Goal: Navigation & Orientation: Find specific page/section

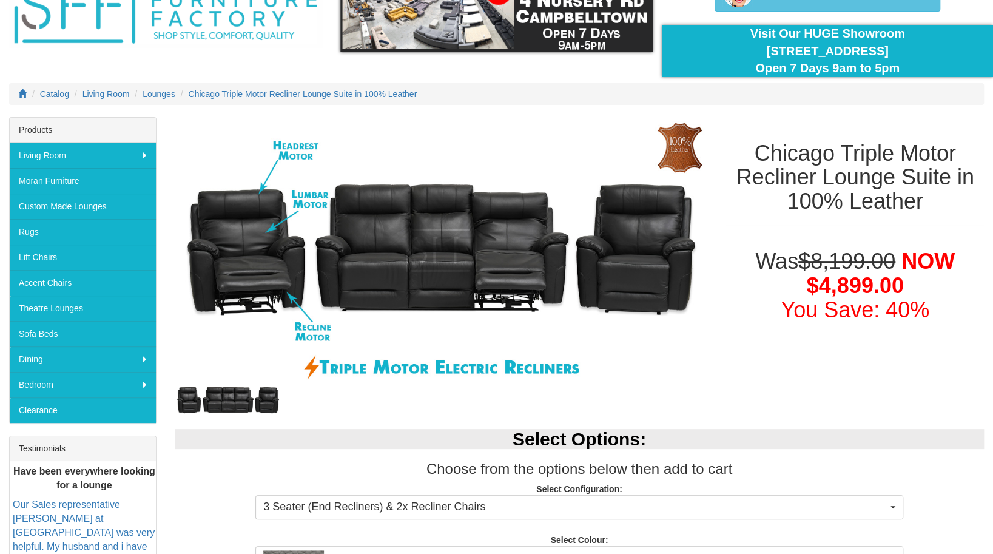
scroll to position [82, 0]
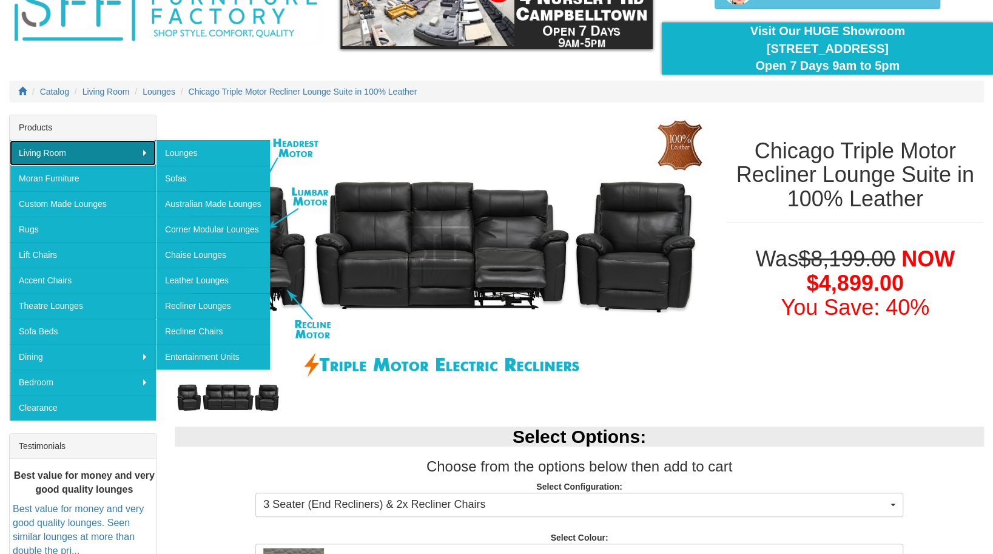
click at [144, 149] on link "Living Room" at bounding box center [83, 152] width 146 height 25
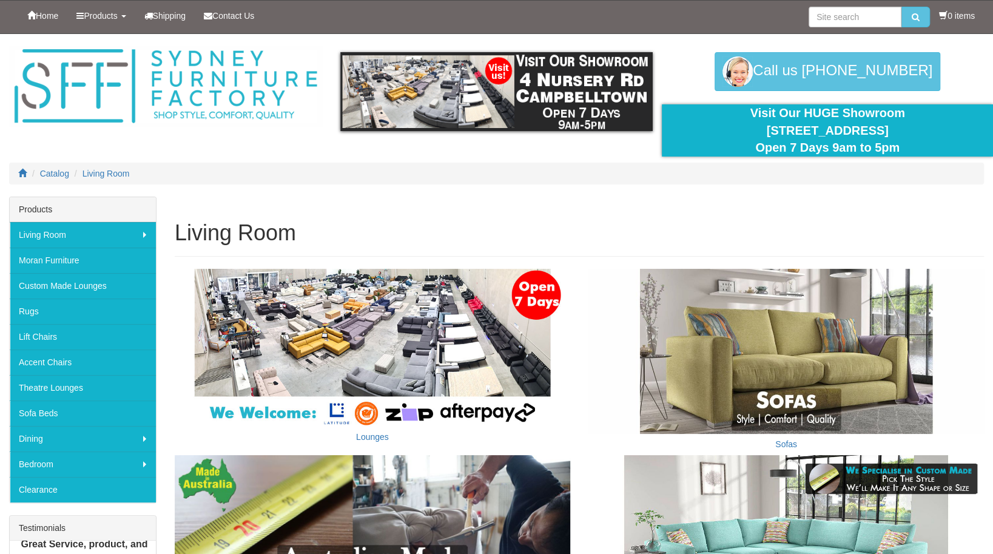
click at [181, 179] on ol "Catalog Living Room" at bounding box center [496, 174] width 974 height 22
